Goal: Check status: Check status

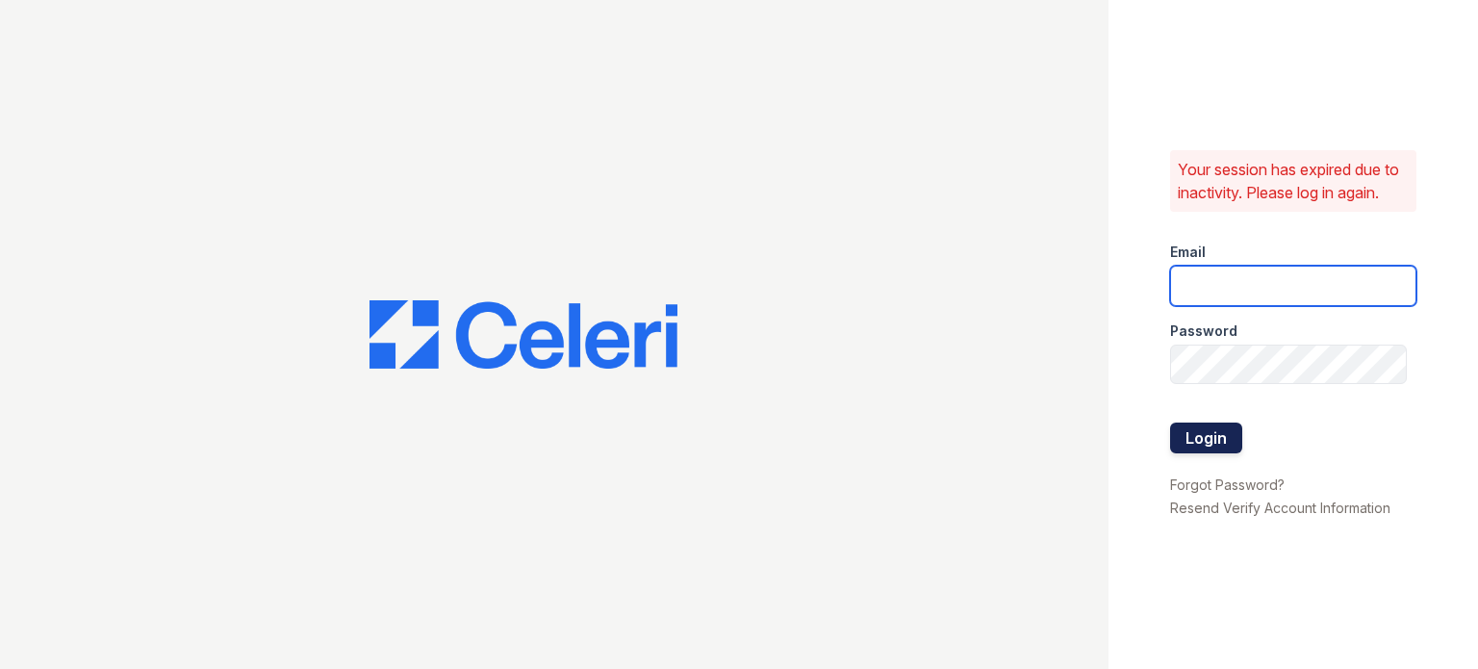
type input "sidney.contee@greystar.com"
click at [1182, 425] on button "Login" at bounding box center [1206, 438] width 72 height 31
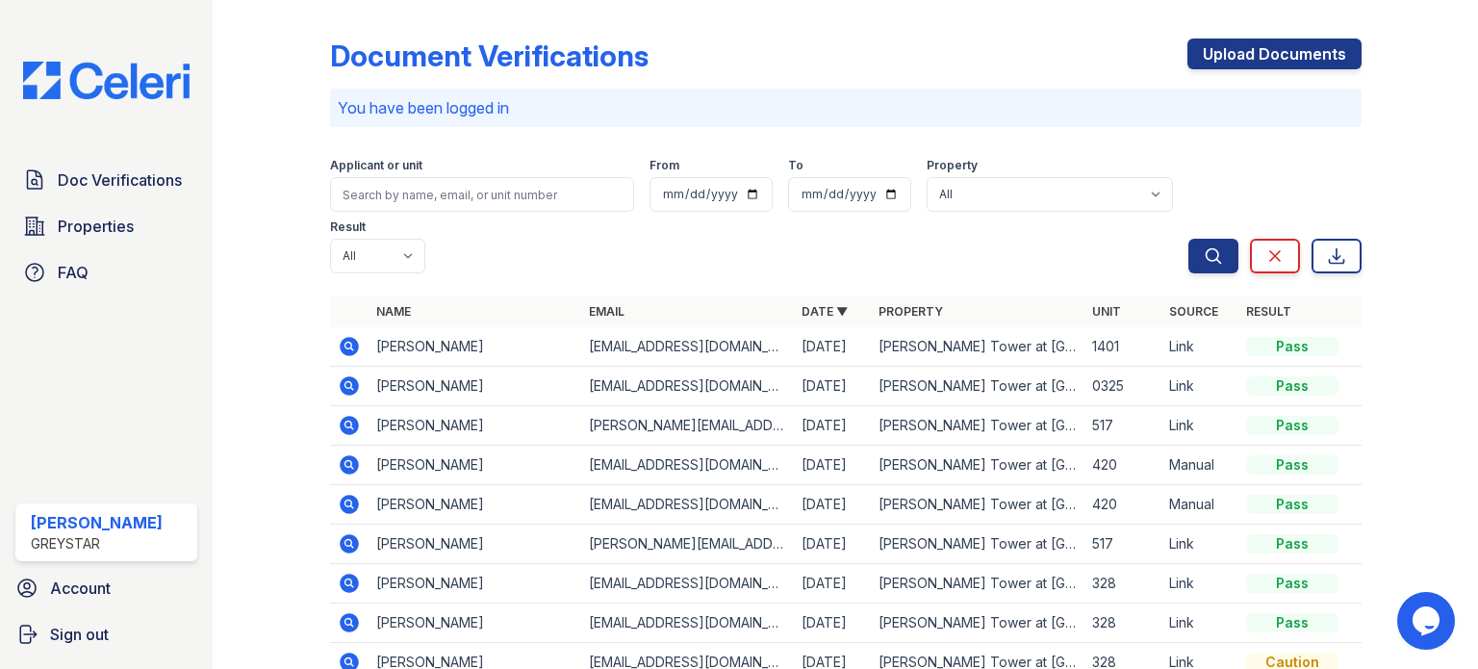
click at [353, 346] on icon at bounding box center [349, 346] width 19 height 19
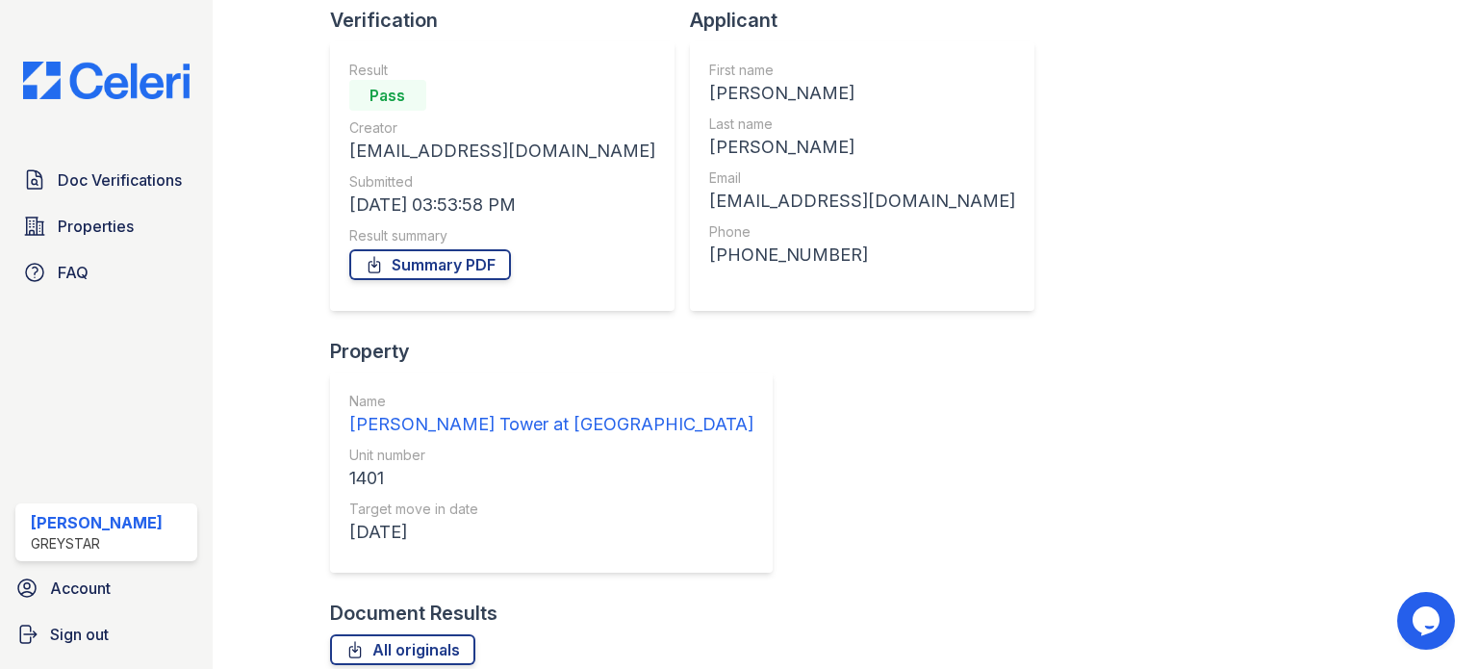
scroll to position [141, 0]
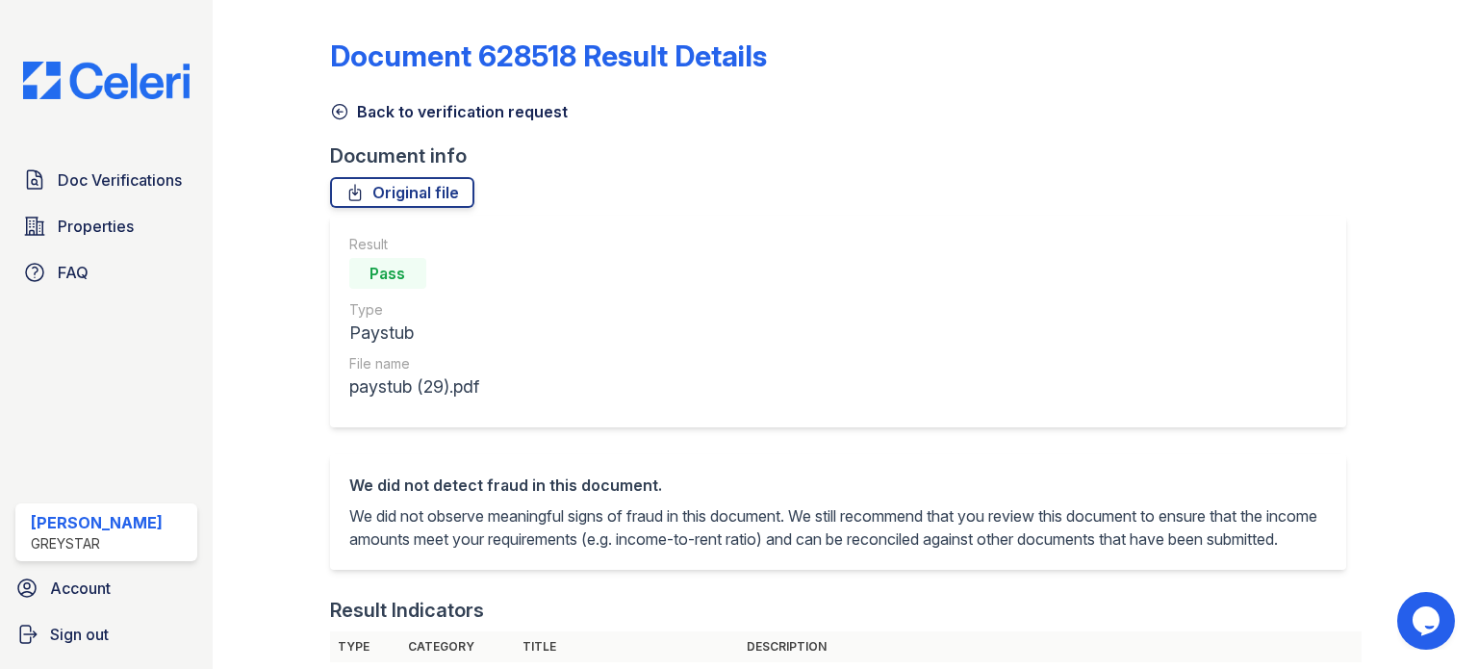
click at [341, 103] on icon at bounding box center [339, 111] width 19 height 19
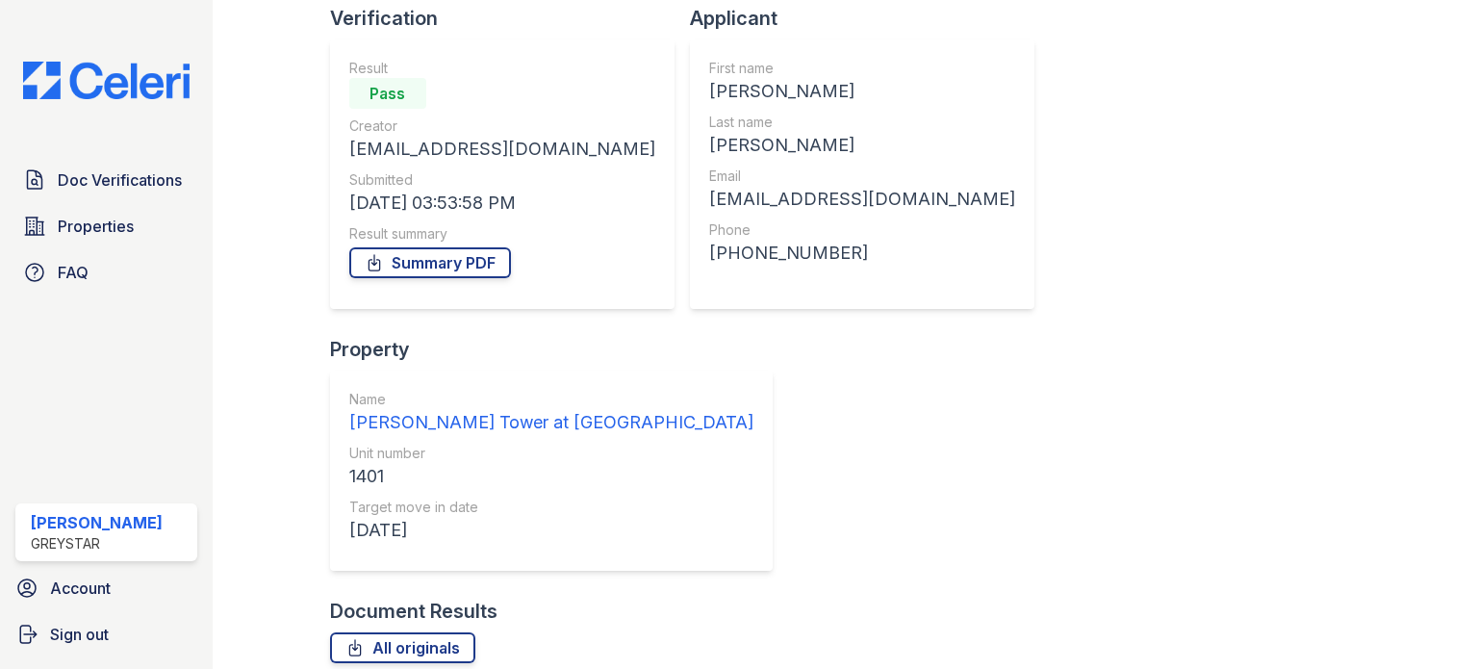
scroll to position [141, 0]
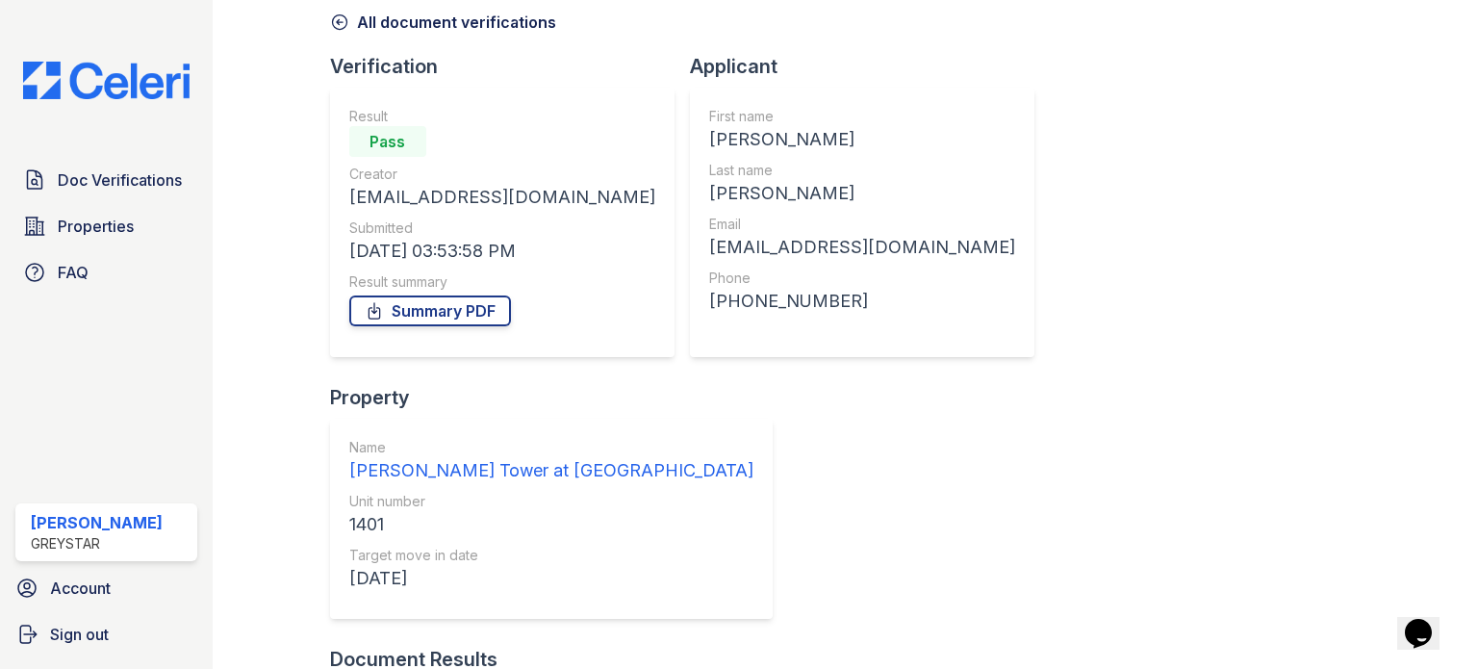
scroll to position [141, 0]
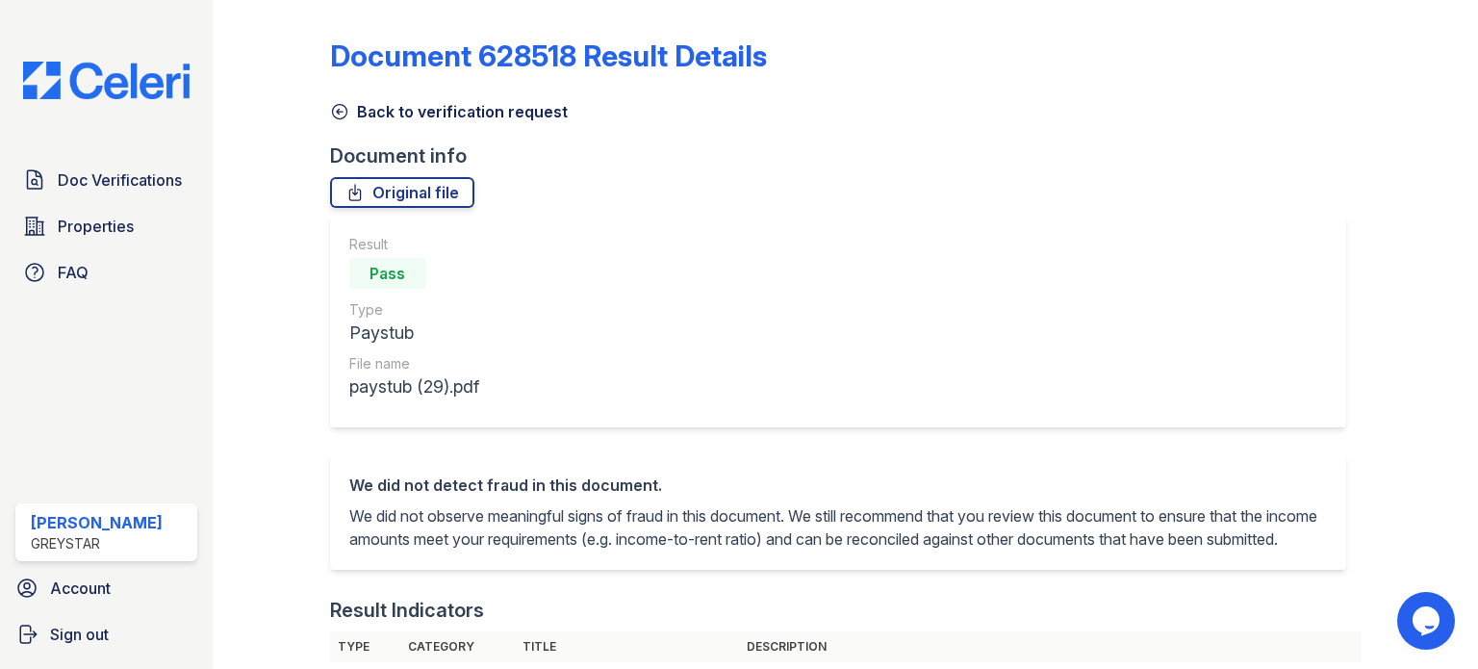
click at [346, 114] on icon at bounding box center [339, 111] width 19 height 19
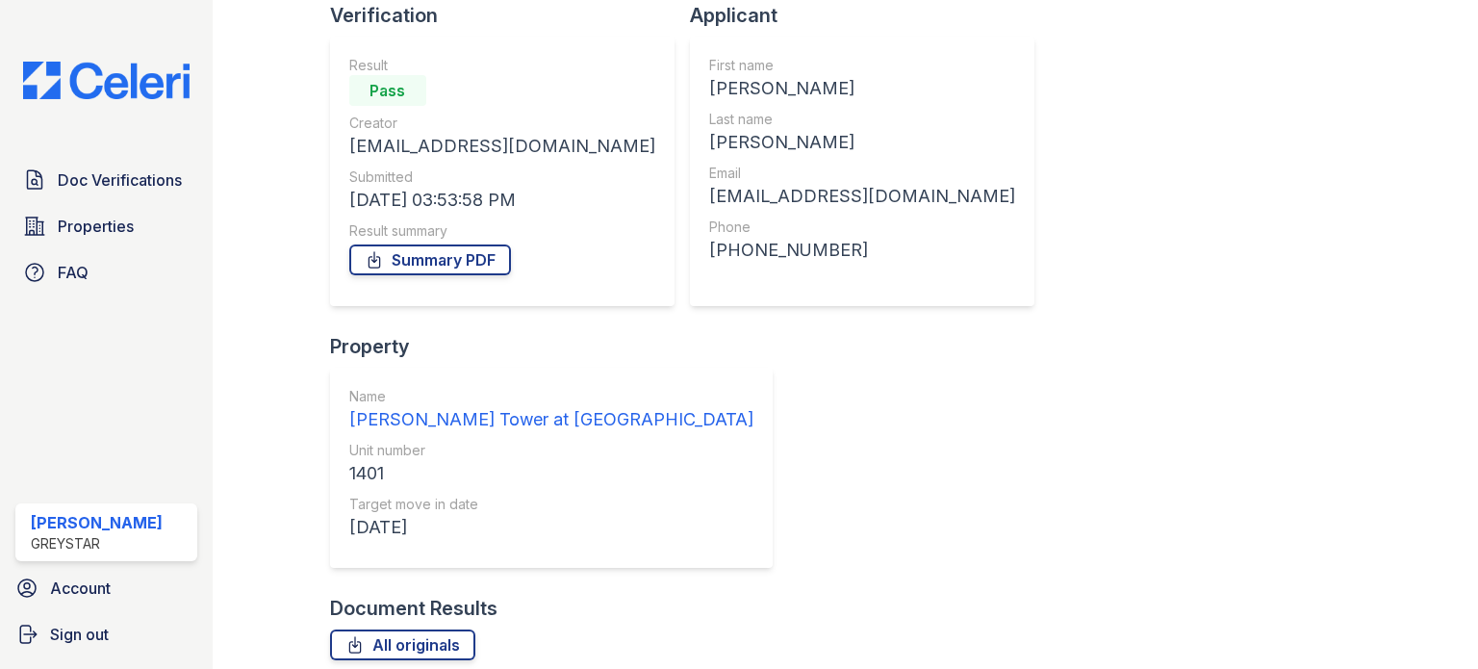
scroll to position [141, 0]
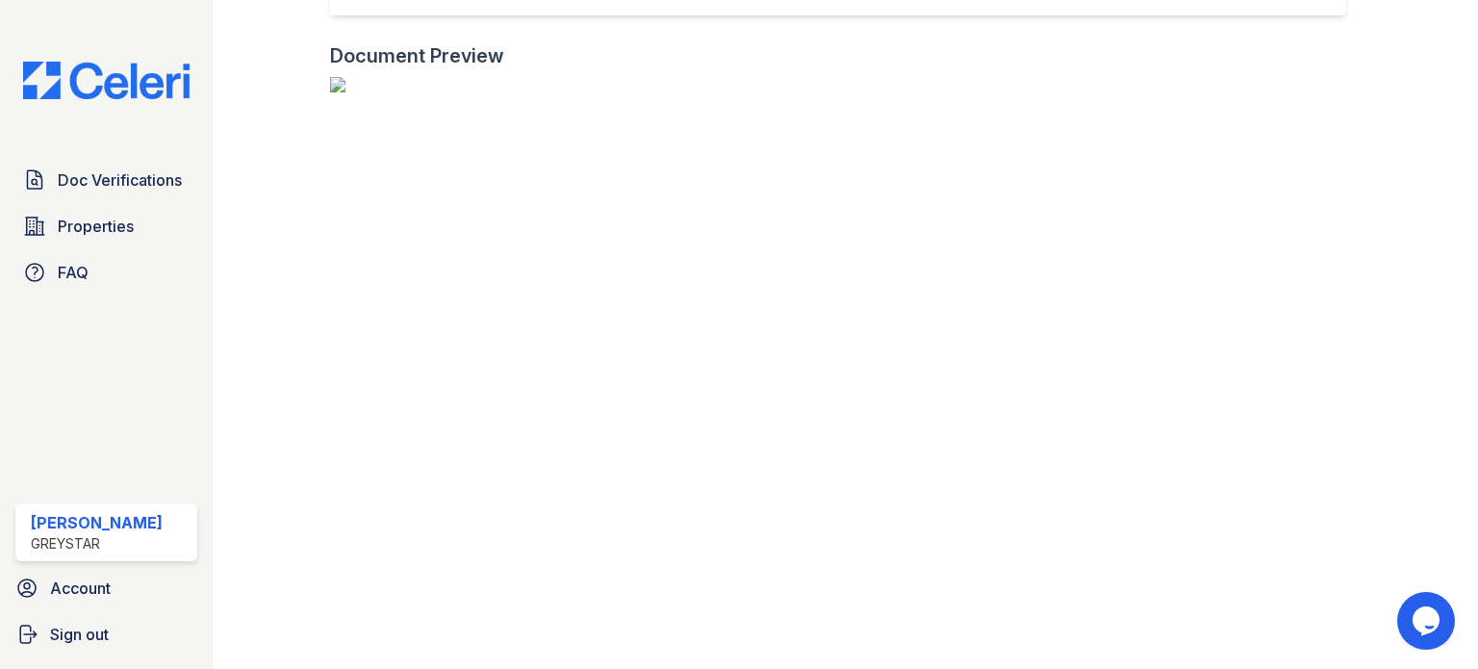
scroll to position [243, 0]
drag, startPoint x: 782, startPoint y: 263, endPoint x: 1258, endPoint y: 134, distance: 492.6
click at [1263, 92] on img at bounding box center [845, 84] width 1032 height 15
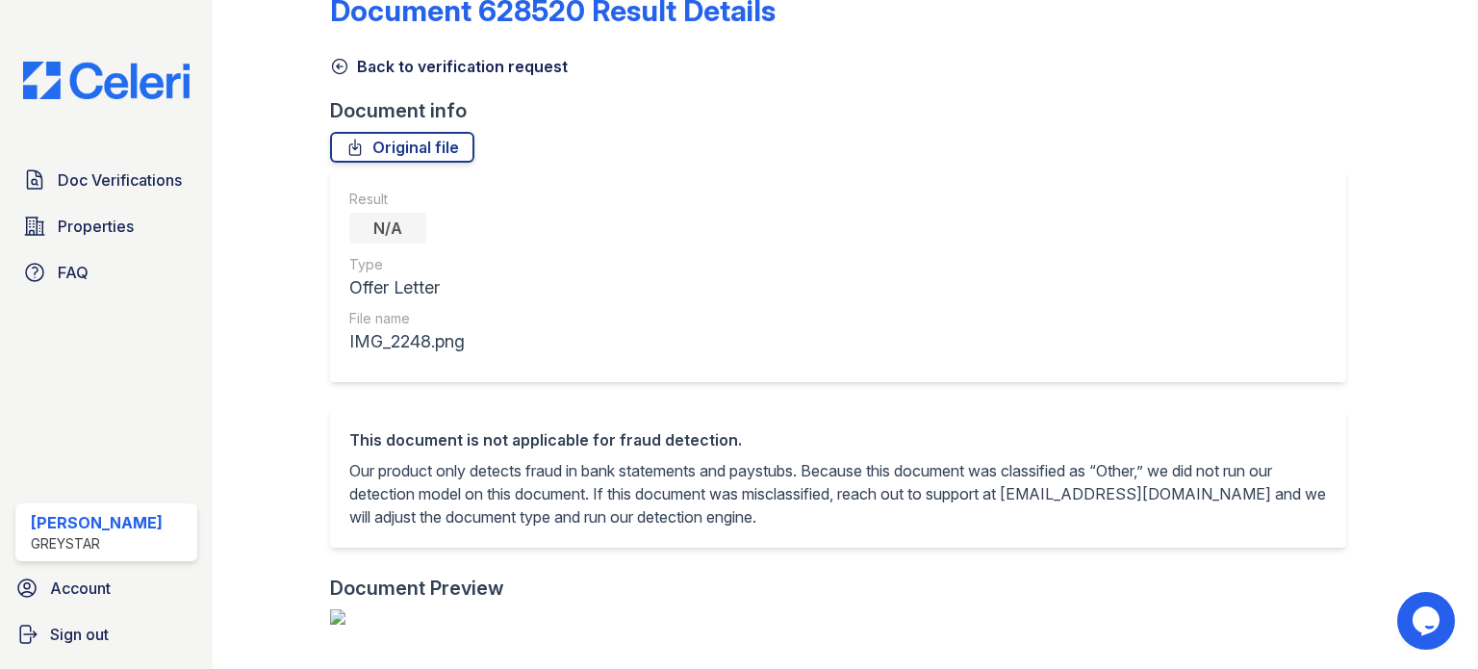
scroll to position [0, 0]
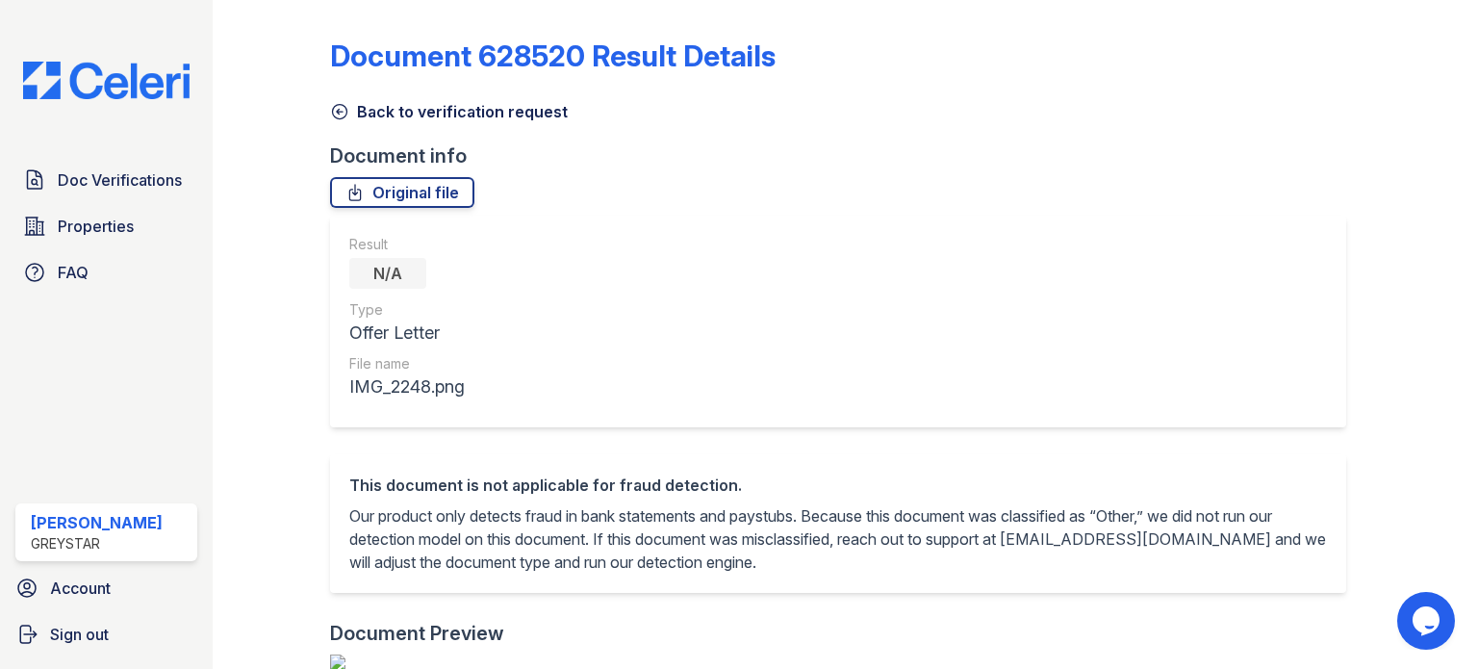
click at [338, 115] on icon at bounding box center [339, 111] width 19 height 19
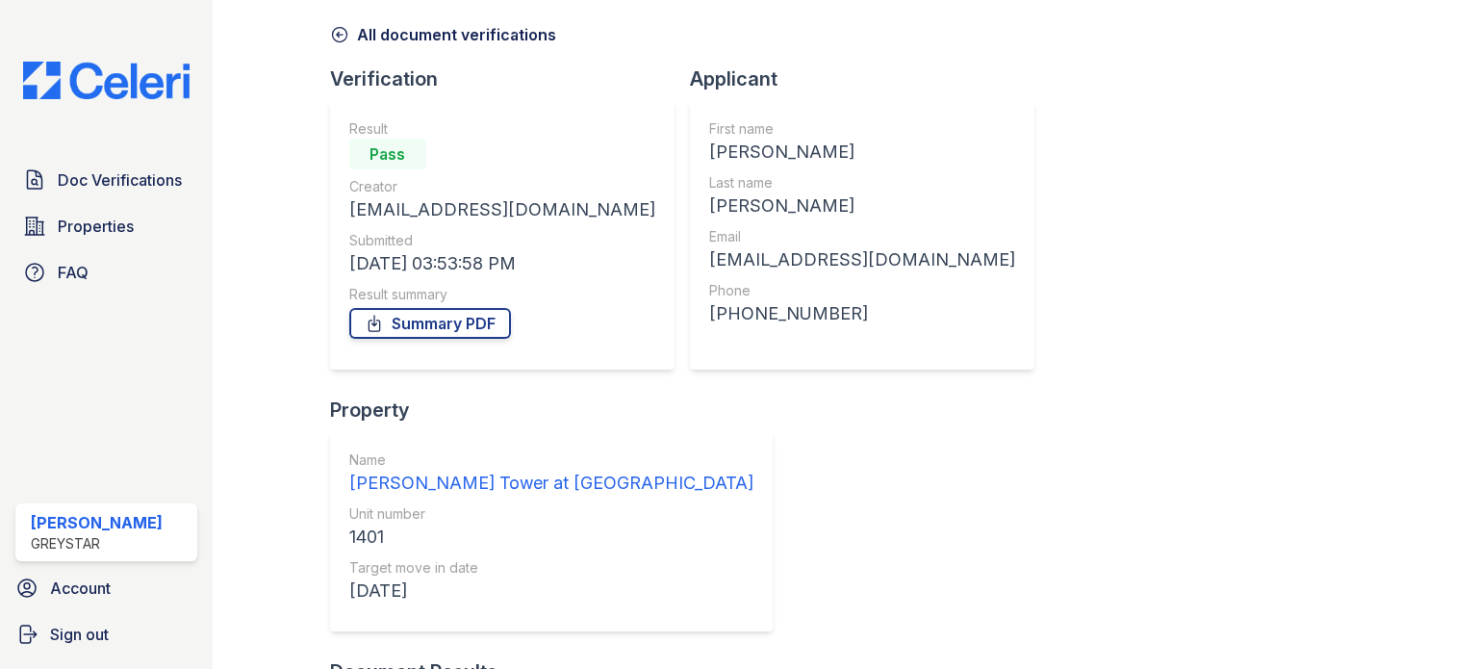
scroll to position [141, 0]
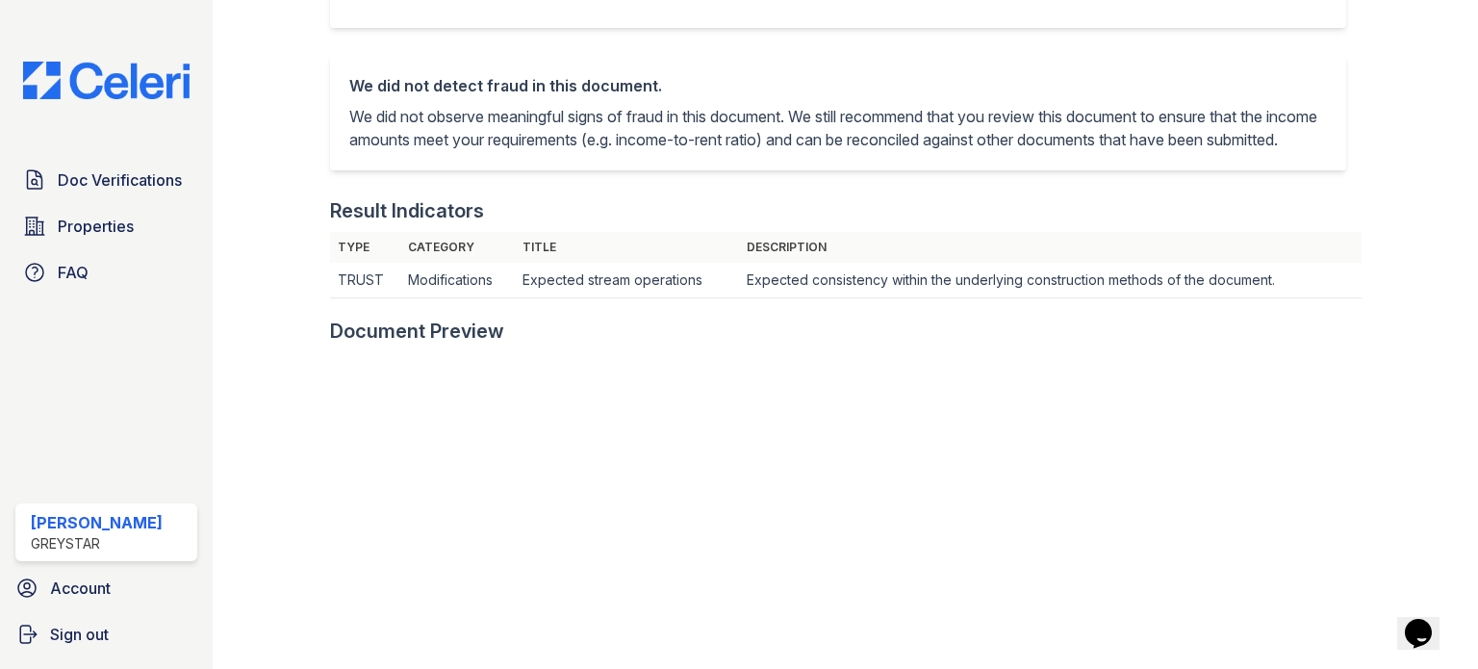
scroll to position [577, 0]
